Goal: Task Accomplishment & Management: Manage account settings

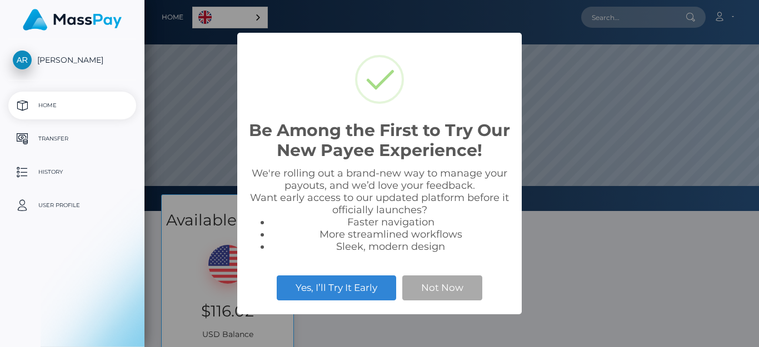
scroll to position [211, 614]
select select
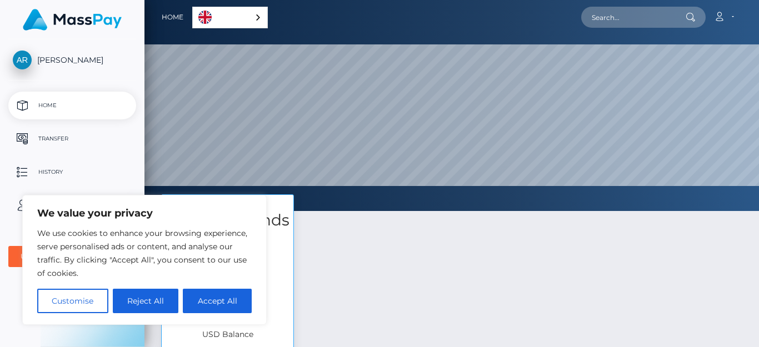
drag, startPoint x: 227, startPoint y: 298, endPoint x: 238, endPoint y: 290, distance: 14.3
click at [228, 298] on button "Accept All" at bounding box center [217, 301] width 69 height 24
checkbox input "true"
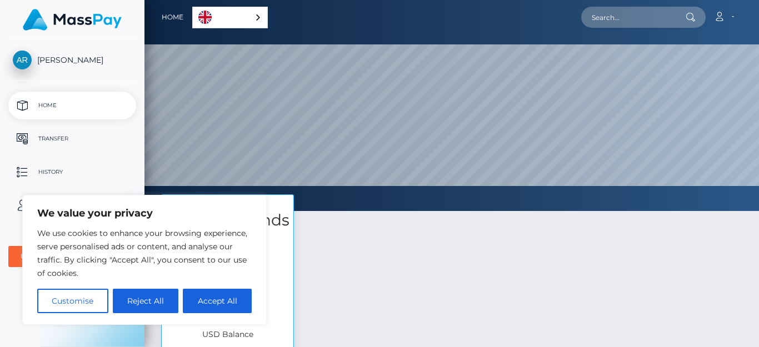
checkbox input "true"
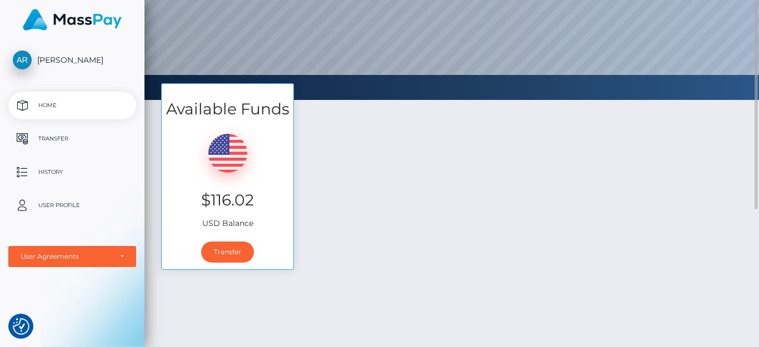
scroll to position [0, 0]
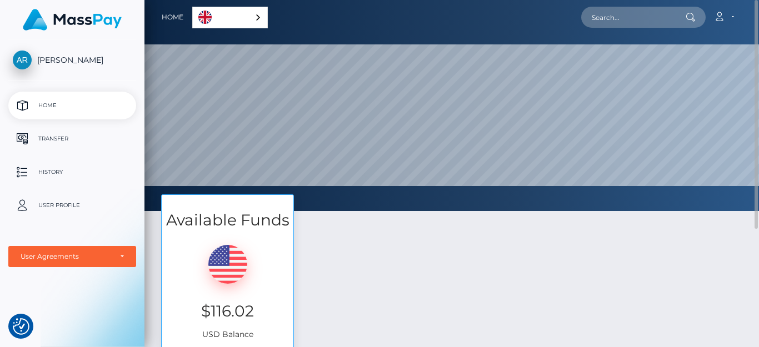
click at [507, 255] on div "Available Funds $116.02 USD Balance Transfer" at bounding box center [452, 293] width 598 height 198
click at [56, 207] on p "User Profile" at bounding box center [72, 205] width 119 height 17
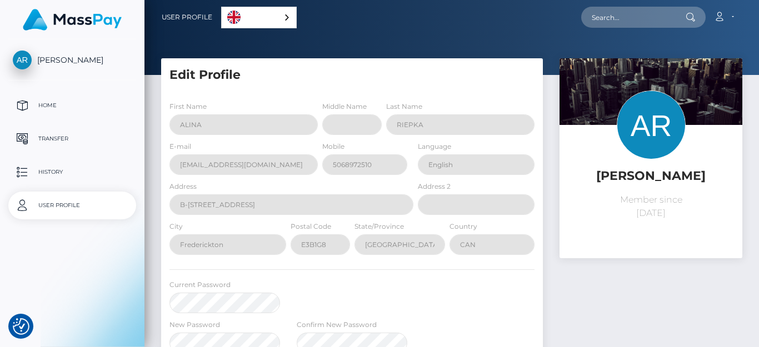
select select
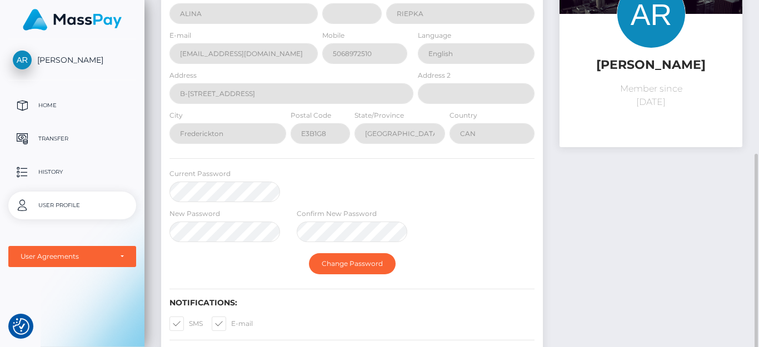
scroll to position [222, 0]
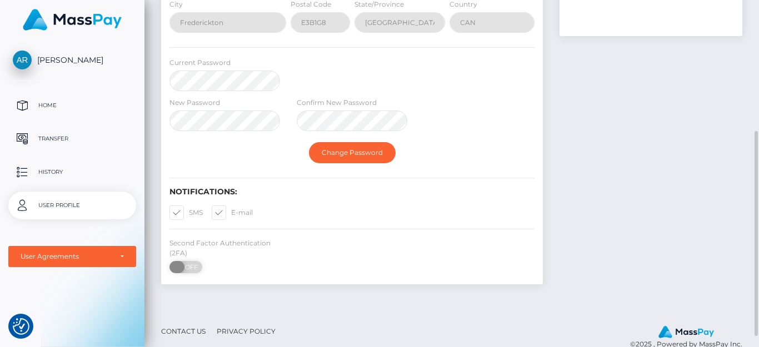
click at [191, 267] on span "OFF" at bounding box center [190, 267] width 28 height 12
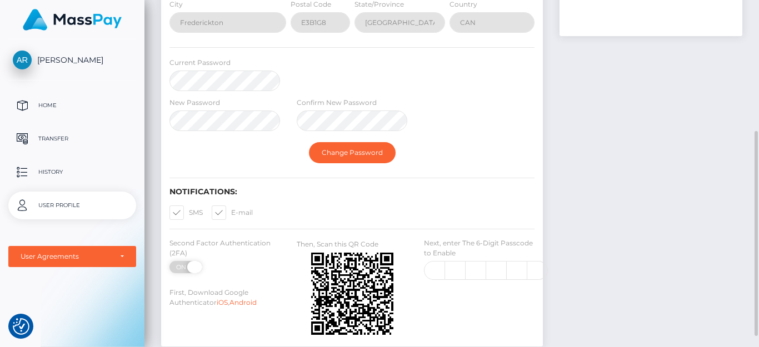
click at [177, 264] on span "ON" at bounding box center [182, 267] width 28 height 12
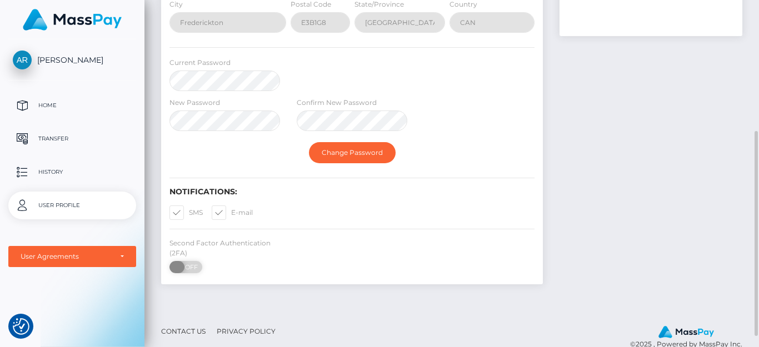
checkbox input "false"
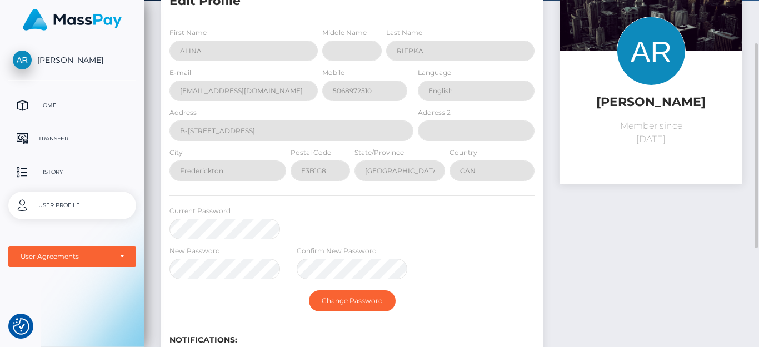
scroll to position [0, 0]
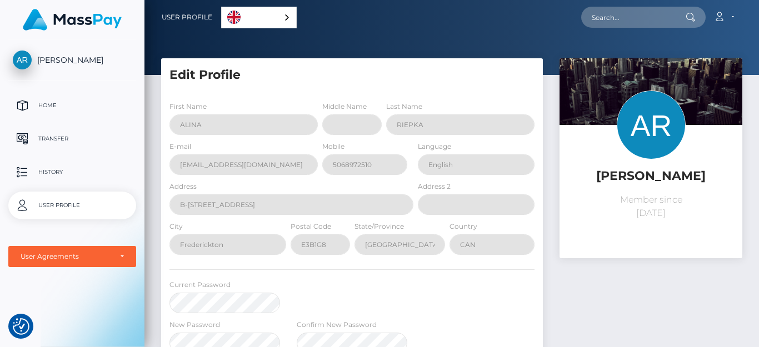
click at [64, 58] on span "[PERSON_NAME]" at bounding box center [72, 60] width 128 height 10
